Goal: Transaction & Acquisition: Purchase product/service

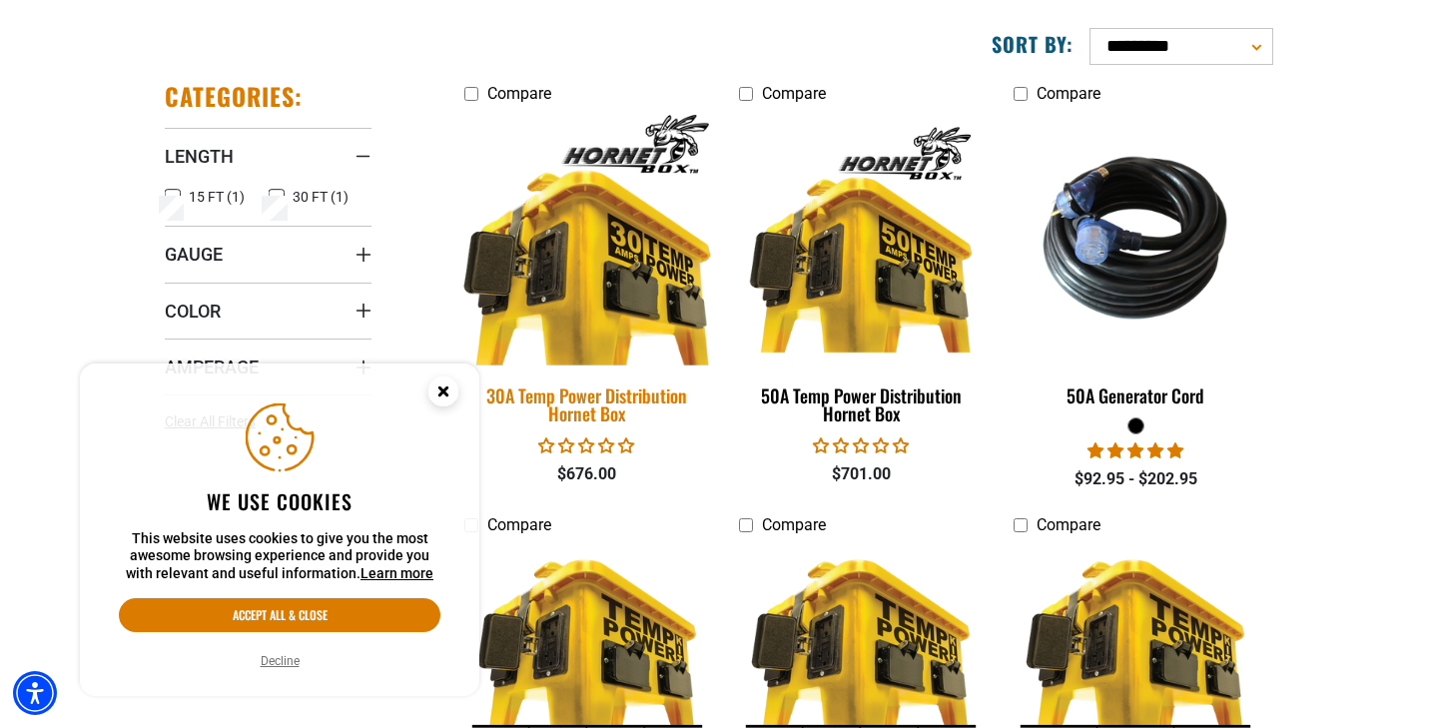
scroll to position [307, 0]
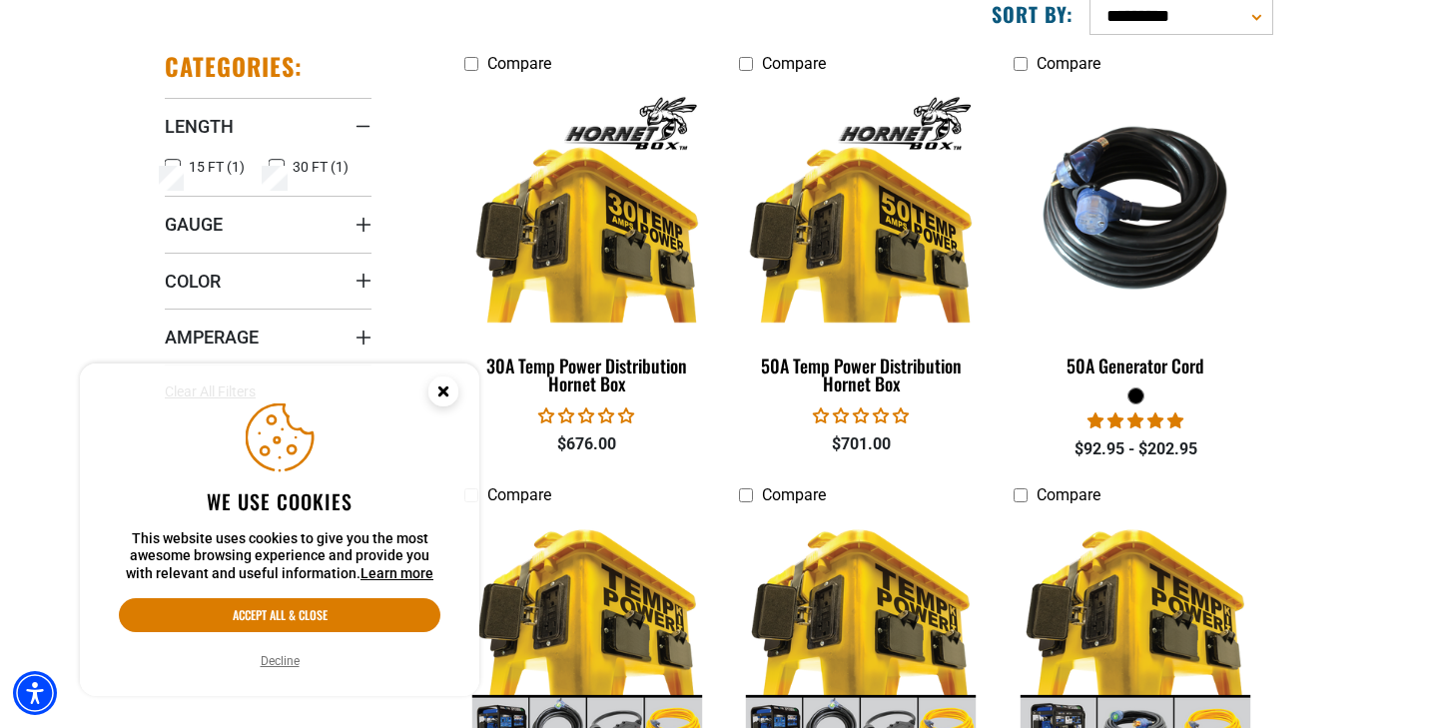
click at [442, 390] on icon "Close this option" at bounding box center [442, 390] width 7 height 7
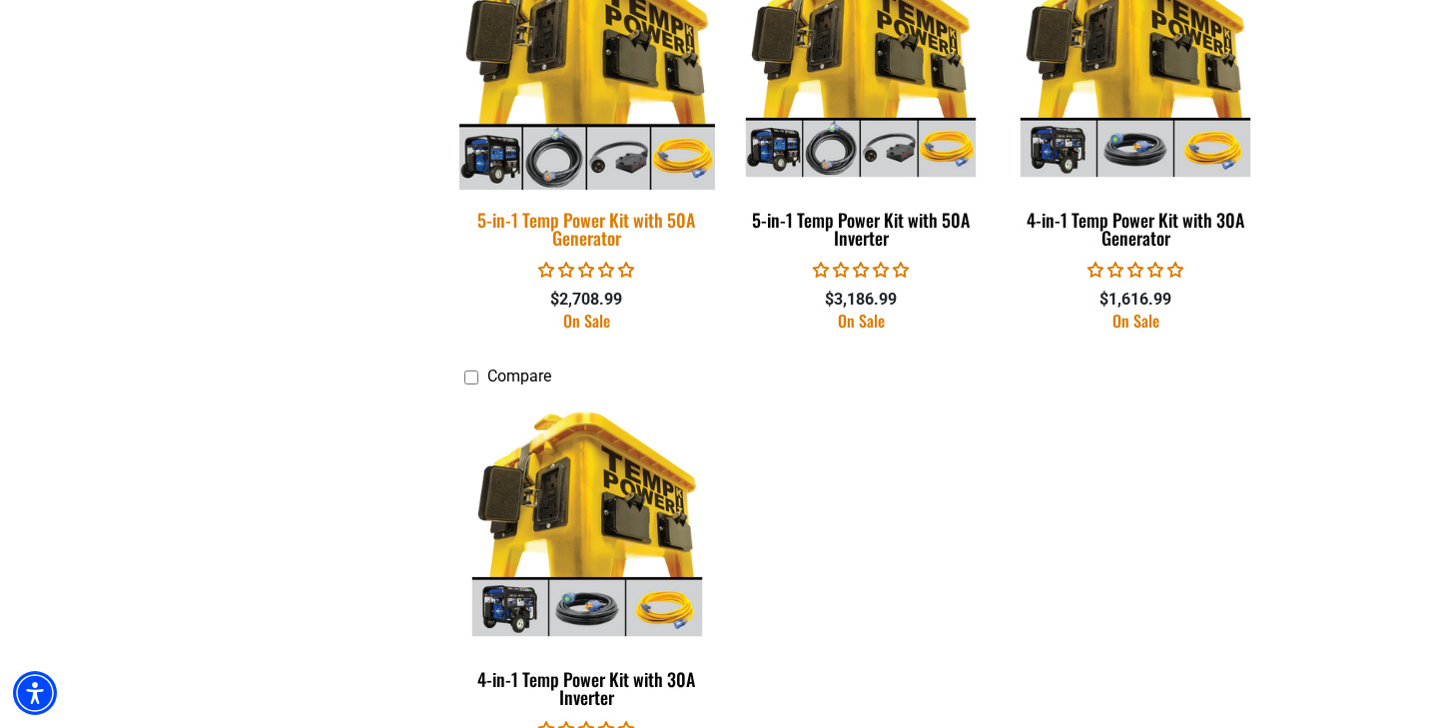
scroll to position [885, 0]
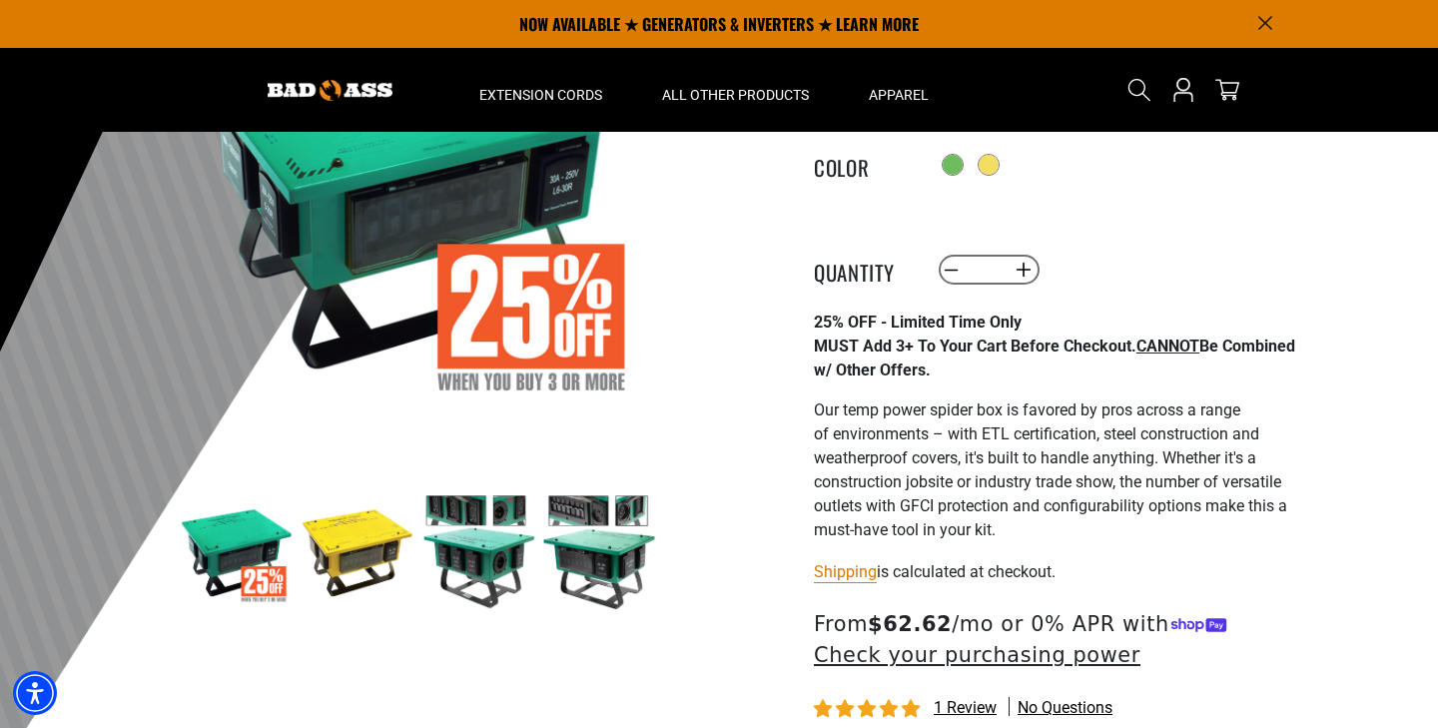
scroll to position [51, 0]
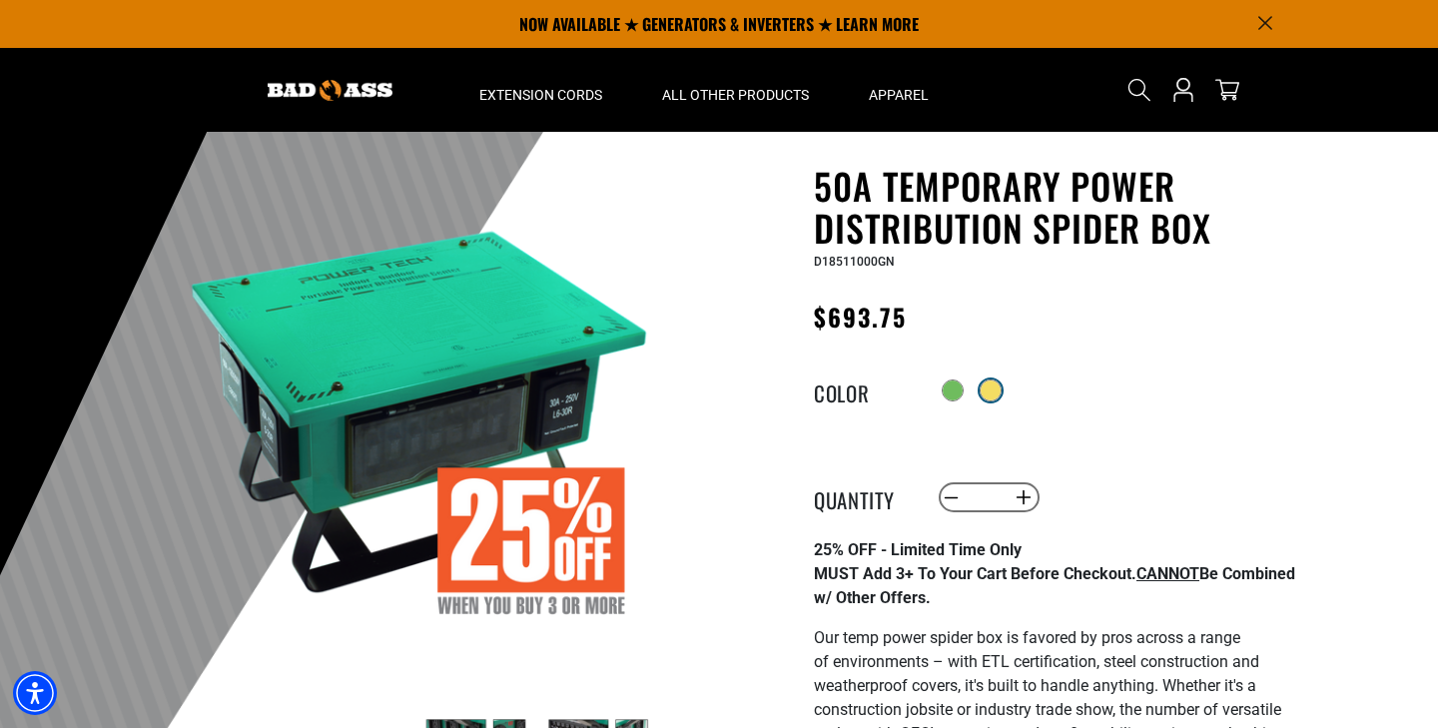
click at [1001, 392] on div at bounding box center [991, 390] width 20 height 20
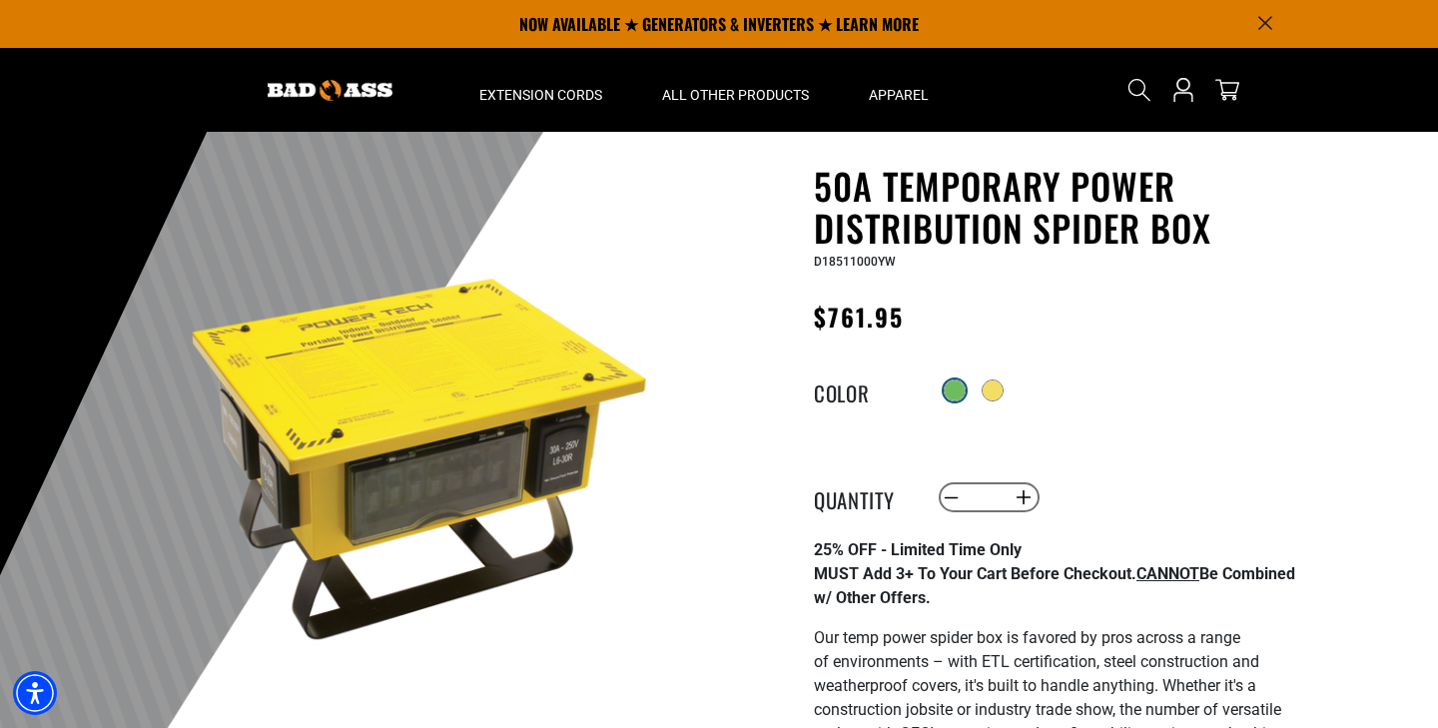
click at [957, 394] on div at bounding box center [955, 390] width 20 height 20
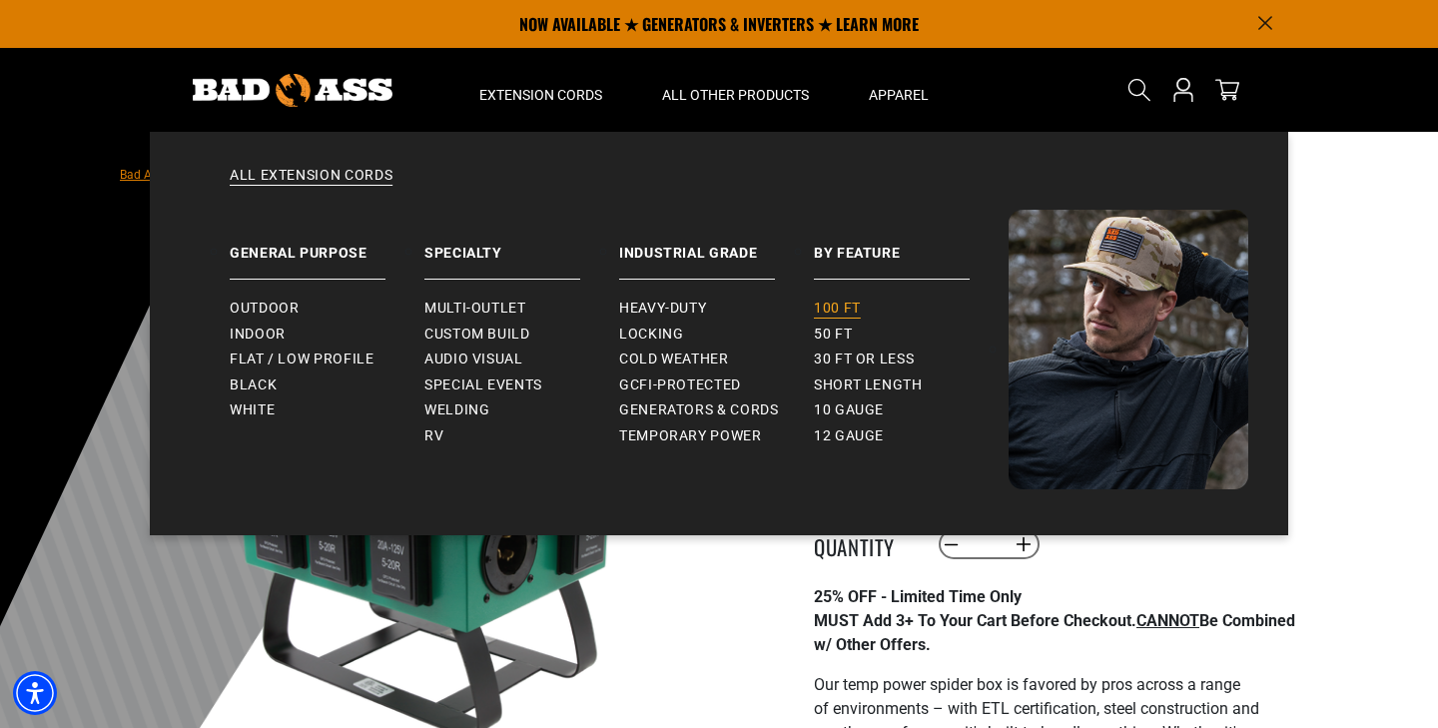
click at [836, 303] on span "100 ft" at bounding box center [837, 309] width 47 height 18
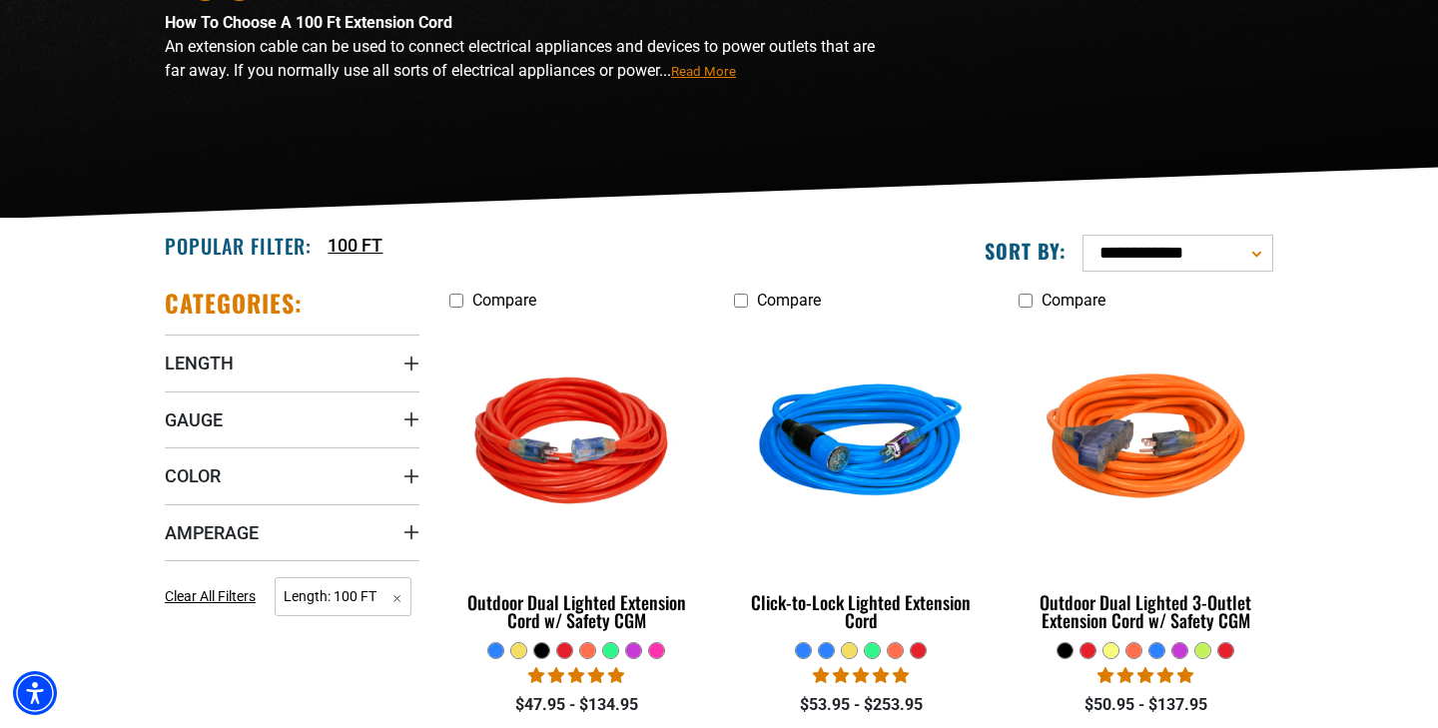
scroll to position [323, 0]
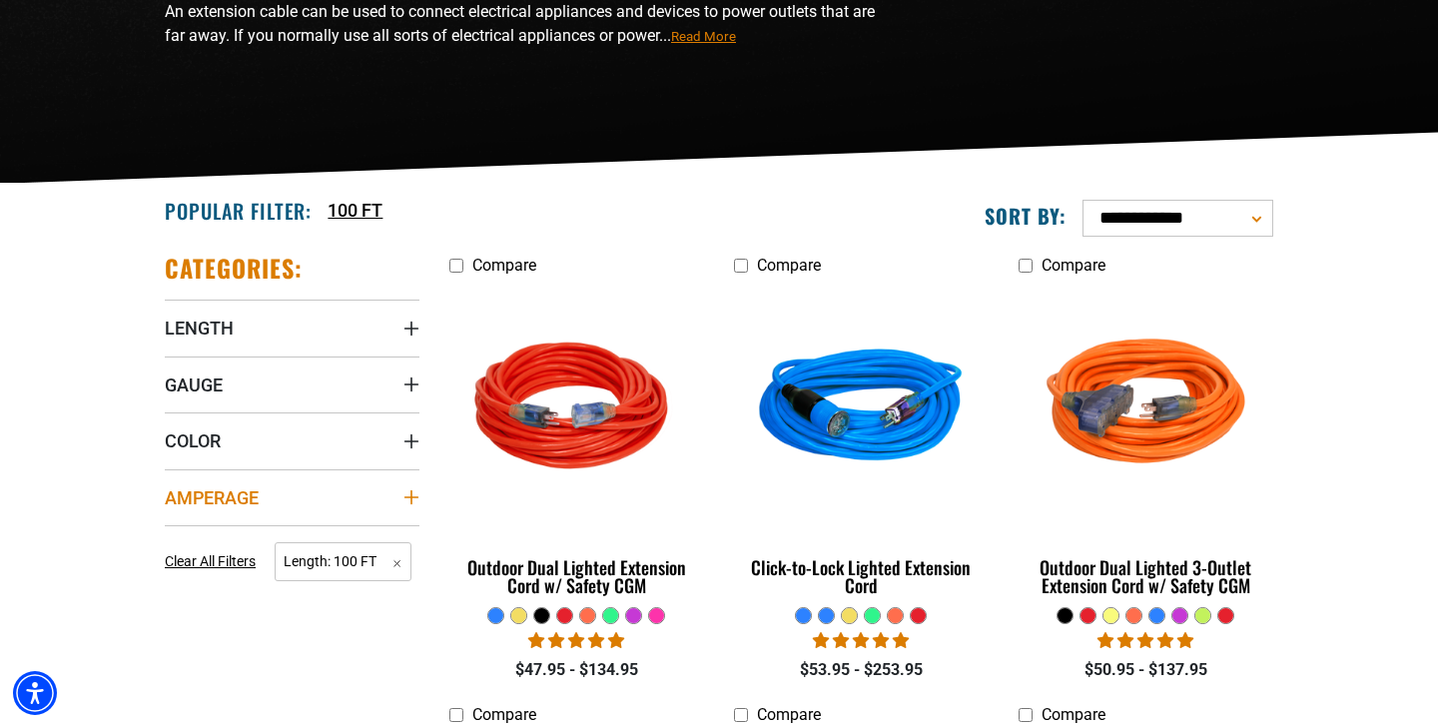
click at [223, 497] on span "Amperage" at bounding box center [212, 497] width 94 height 23
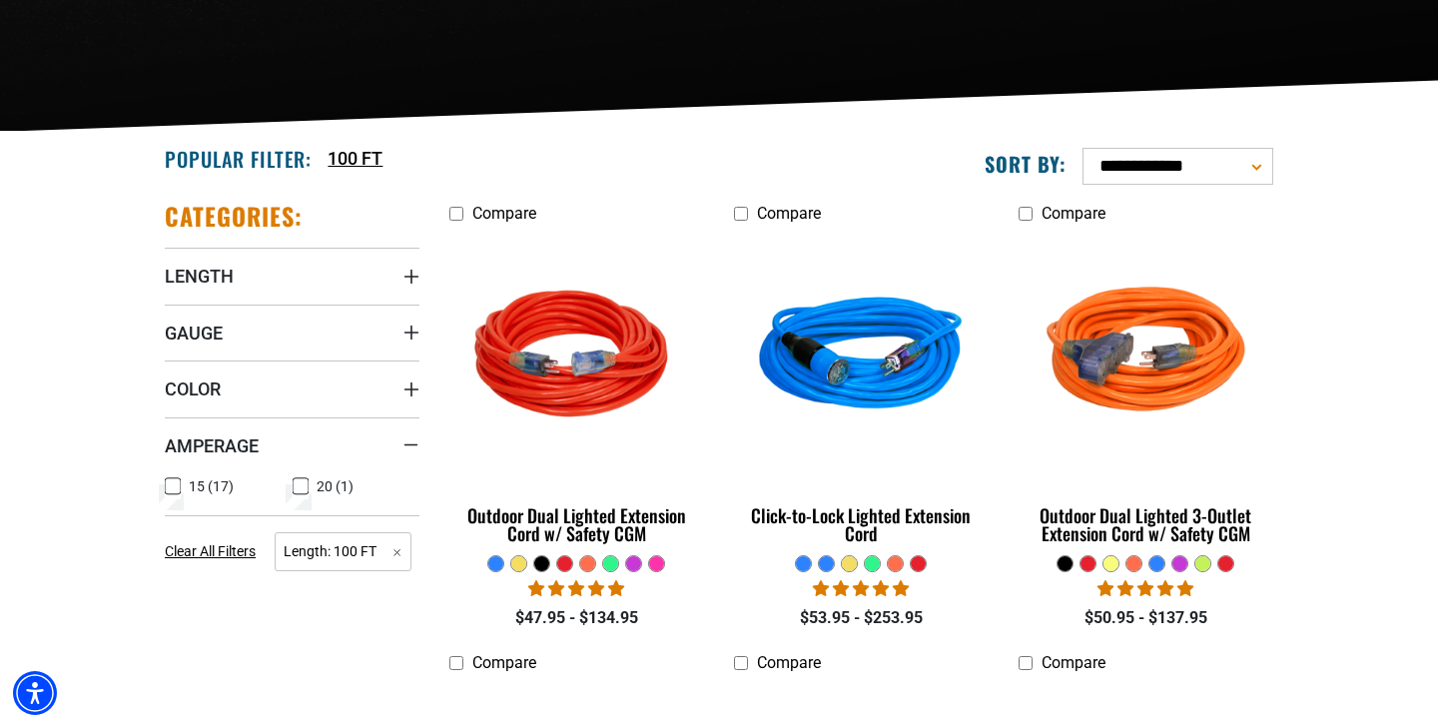
scroll to position [386, 0]
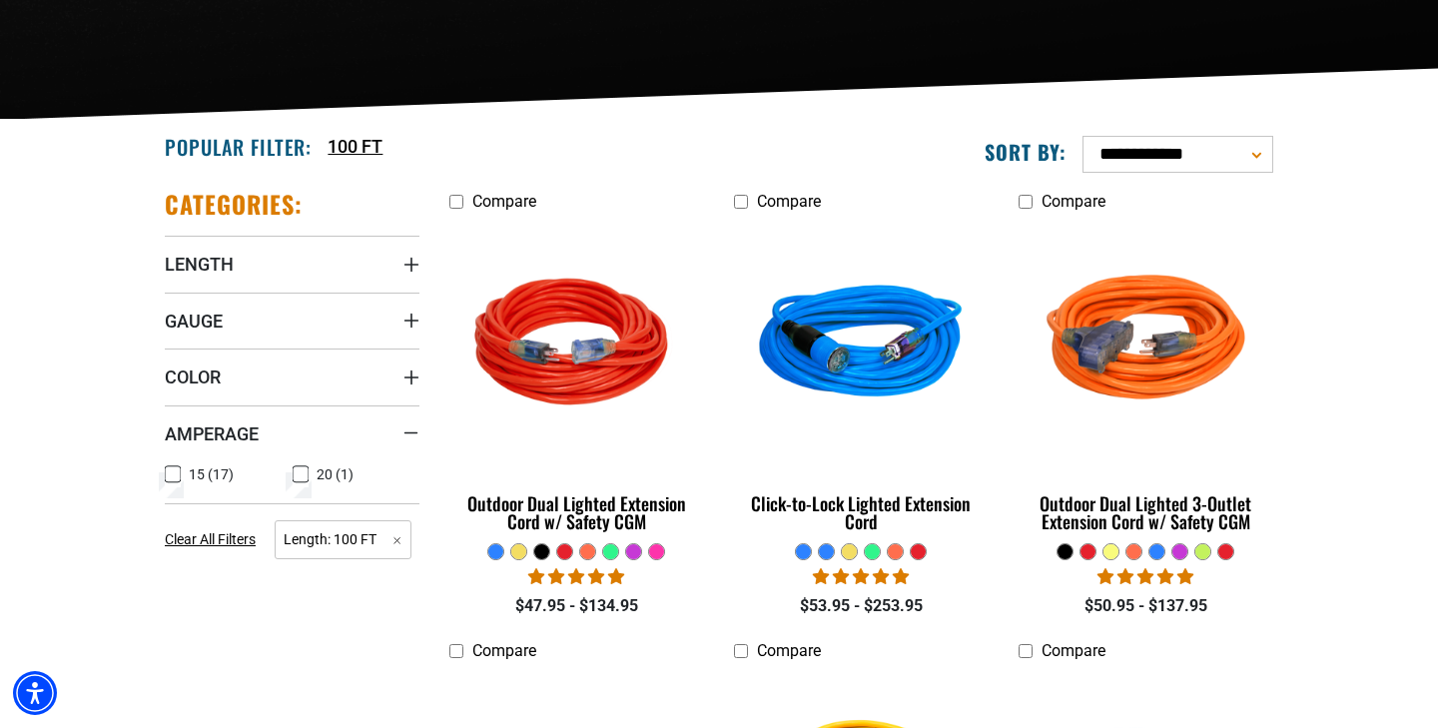
click at [301, 470] on icon at bounding box center [301, 474] width 16 height 26
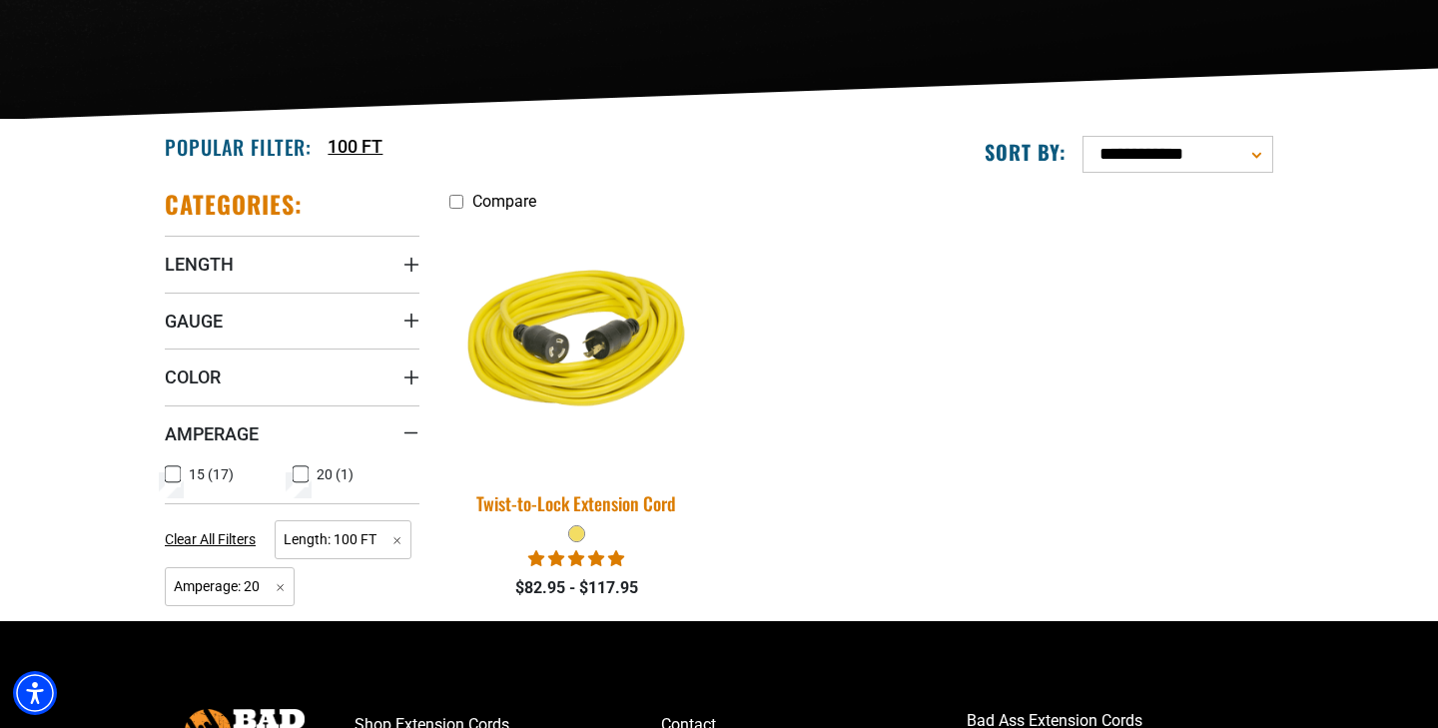
click at [611, 371] on img at bounding box center [577, 346] width 280 height 256
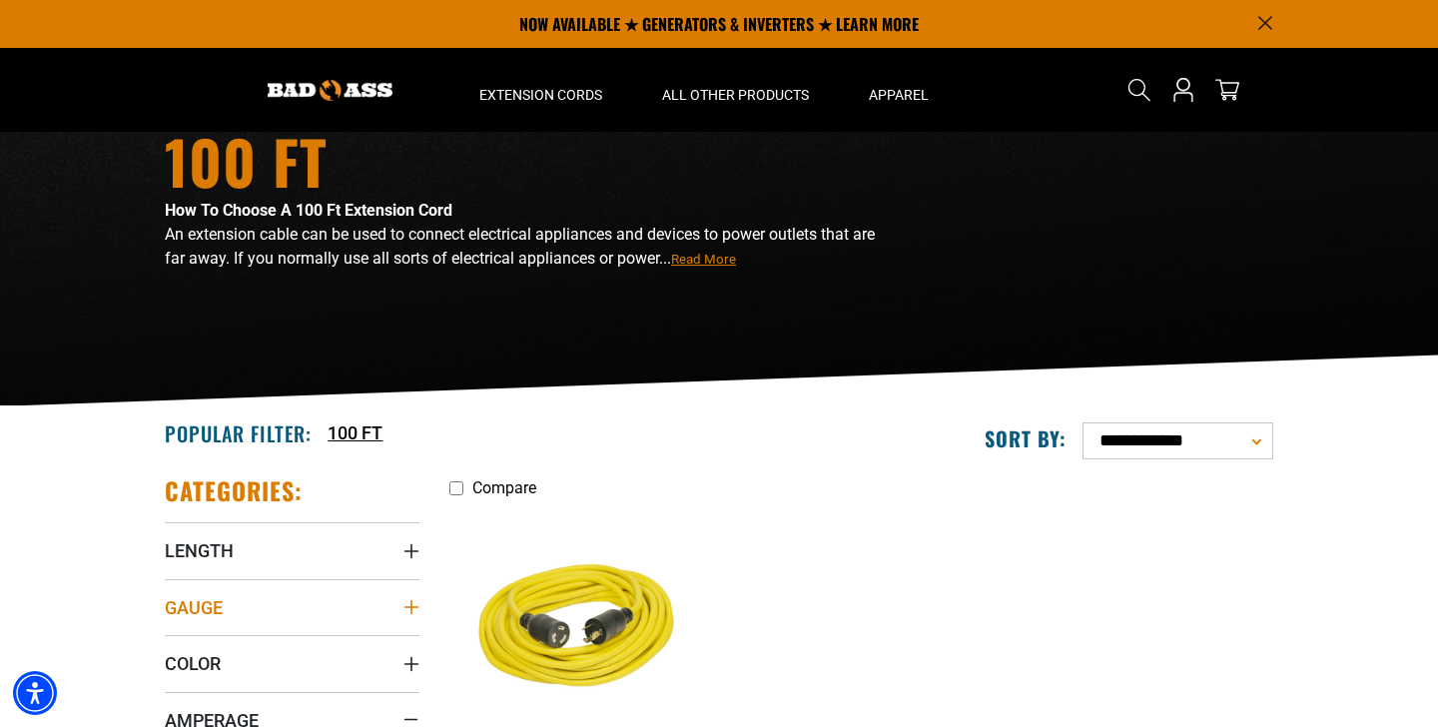
scroll to position [60, 0]
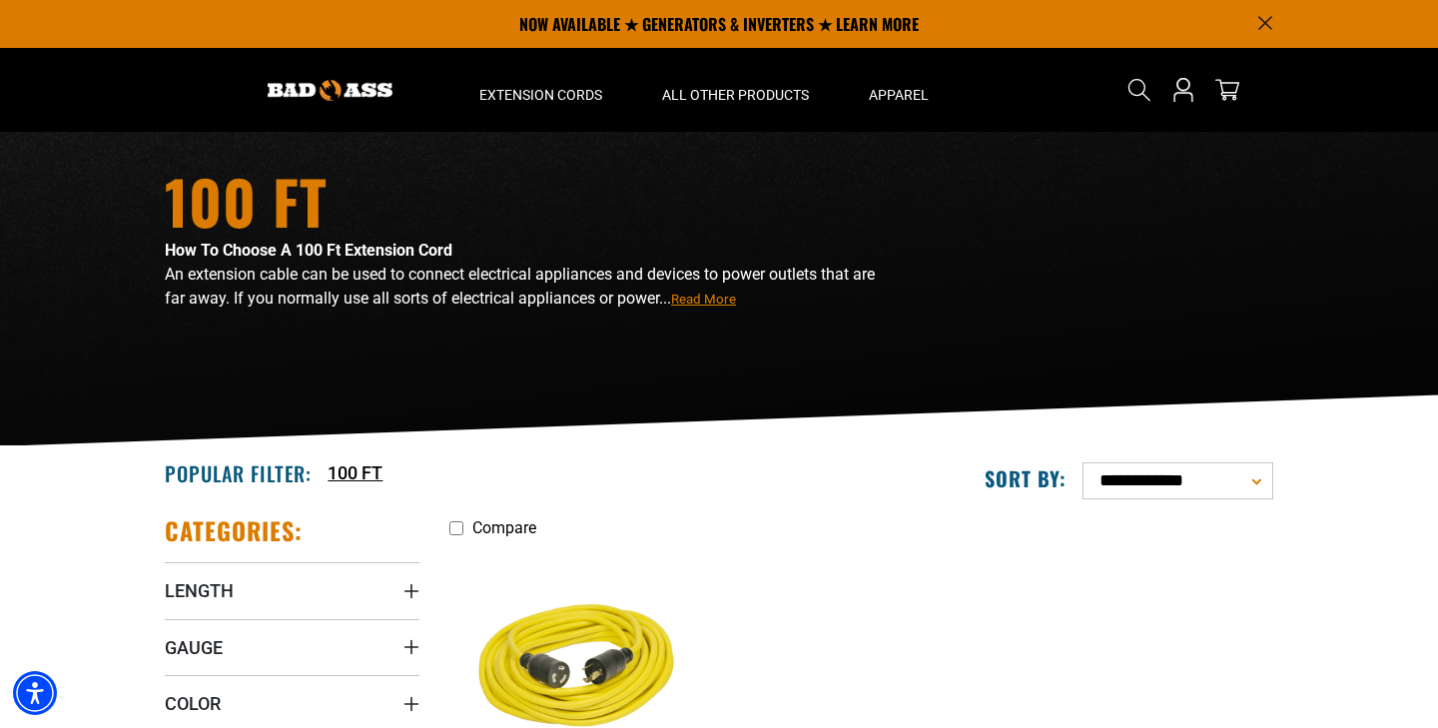
click at [725, 304] on span "Read More" at bounding box center [703, 299] width 65 height 15
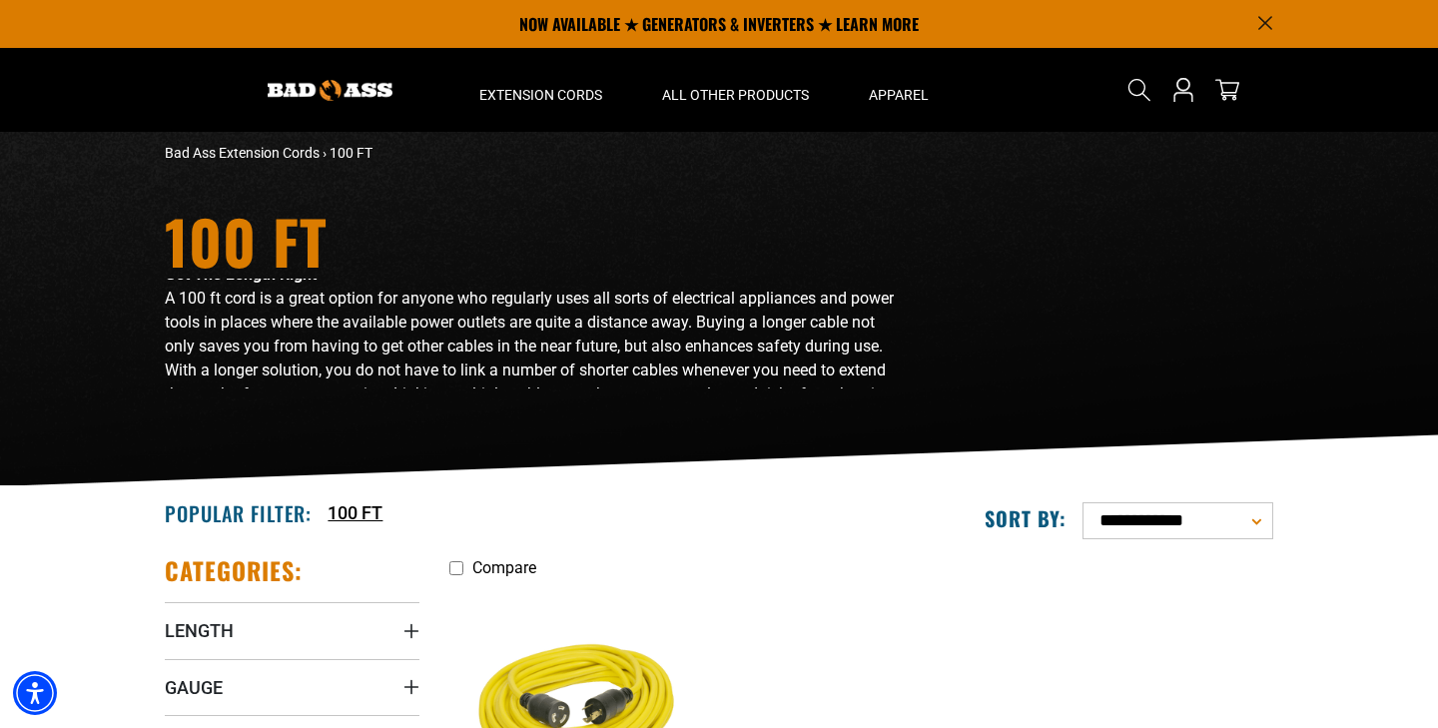
scroll to position [161, 0]
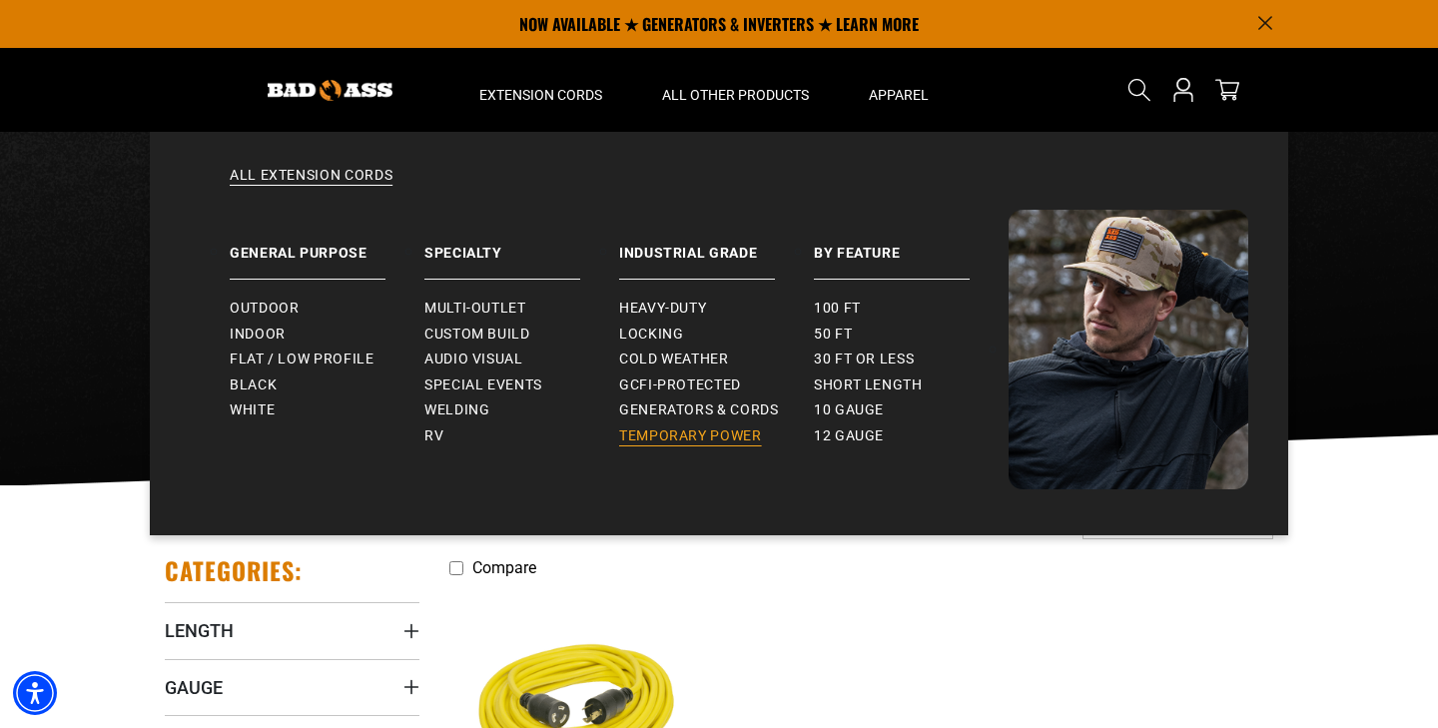
click at [681, 427] on span "Temporary Power" at bounding box center [690, 436] width 143 height 18
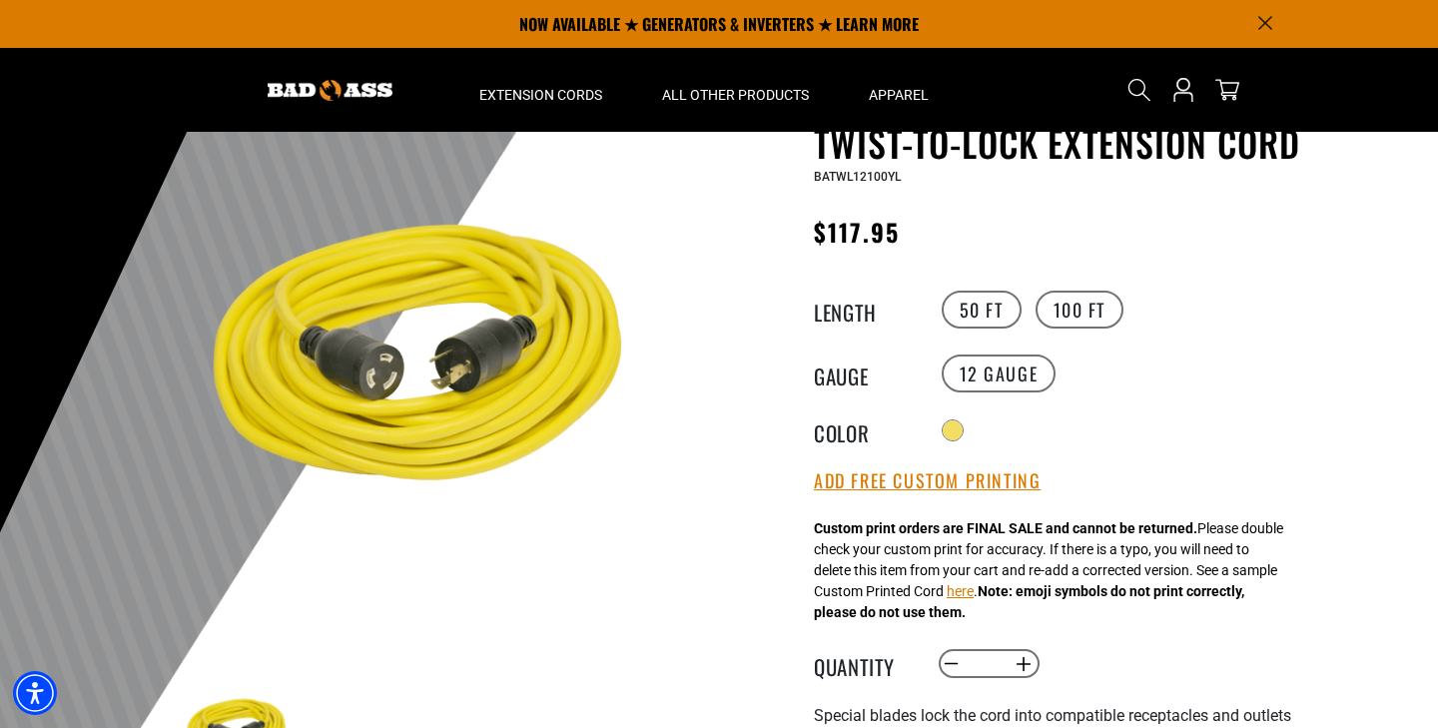
scroll to position [95, 0]
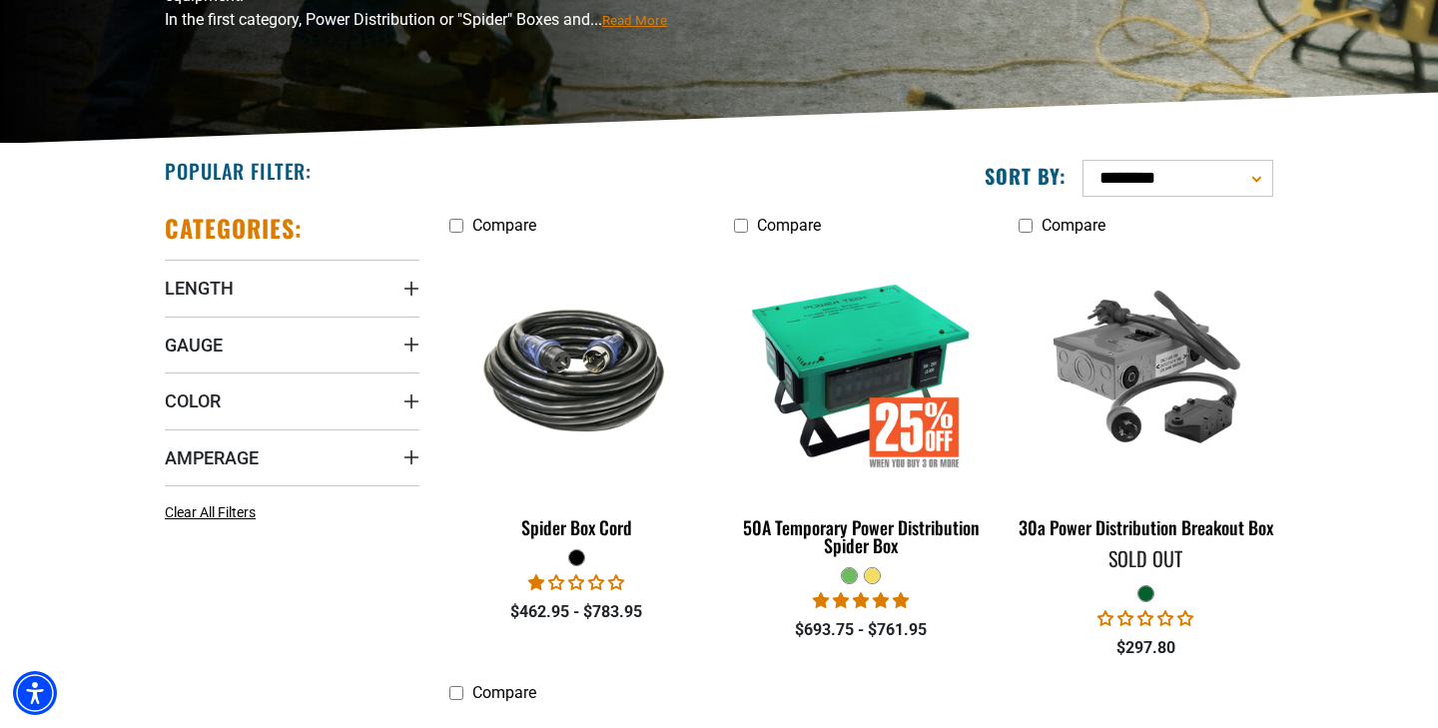
scroll to position [363, 0]
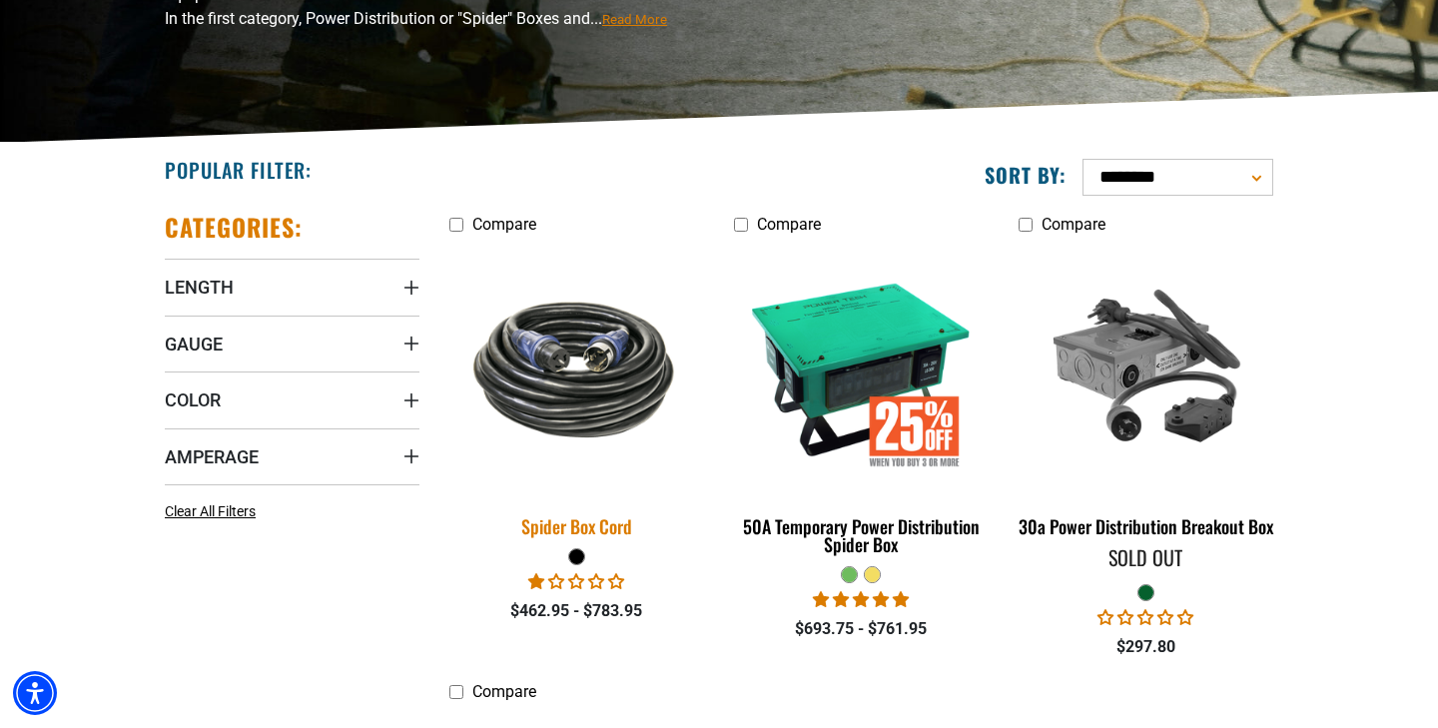
click at [580, 380] on img at bounding box center [577, 369] width 280 height 171
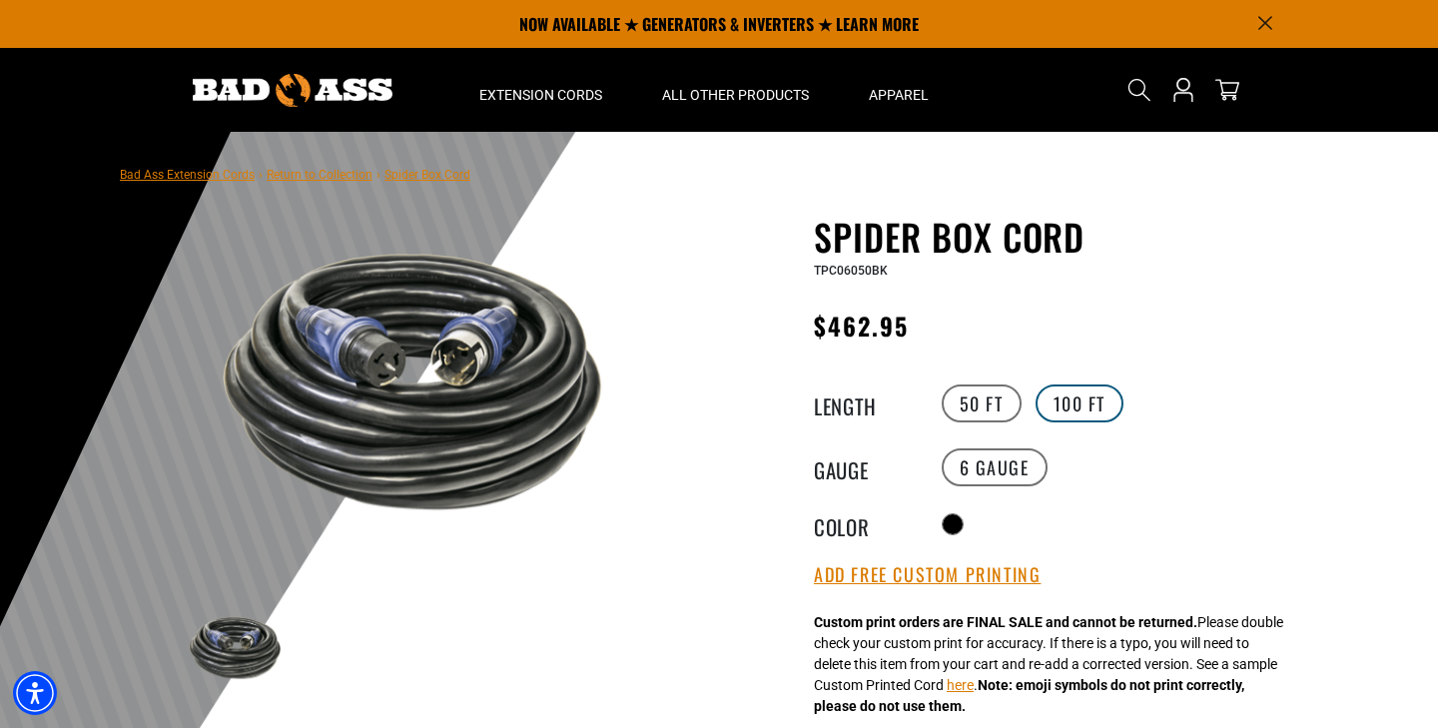
click at [1076, 402] on label "100 FT" at bounding box center [1080, 403] width 89 height 38
